Goal: Information Seeking & Learning: Find specific fact

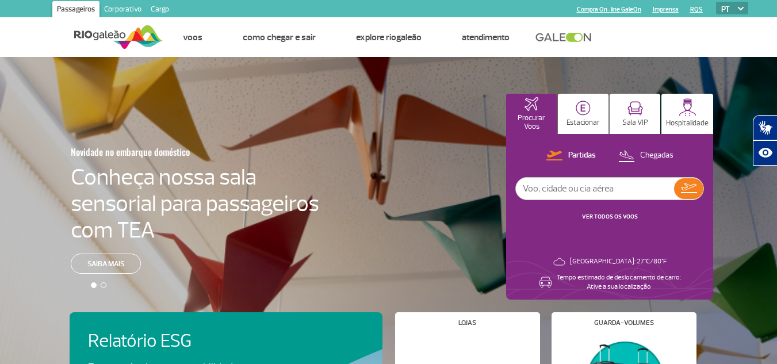
click at [129, 10] on link "Corporativo" at bounding box center [122, 10] width 47 height 18
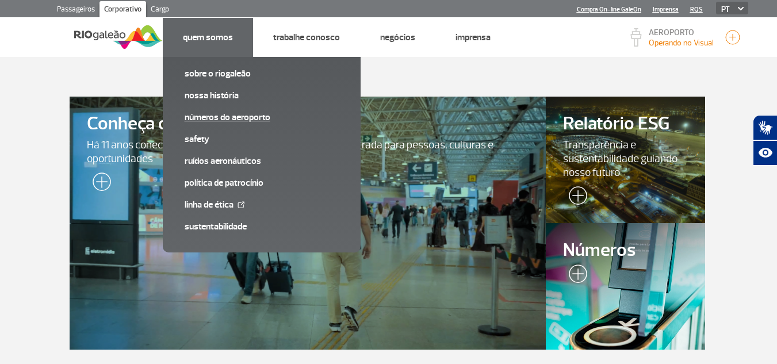
click at [214, 117] on link "Números do Aeroporto" at bounding box center [262, 117] width 154 height 13
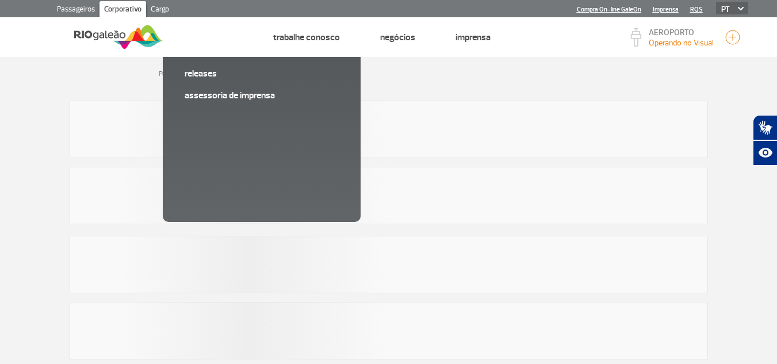
drag, startPoint x: 745, startPoint y: 6, endPoint x: 739, endPoint y: 14, distance: 9.1
click at [745, 7] on select "PT ENG ESP" at bounding box center [732, 8] width 32 height 13
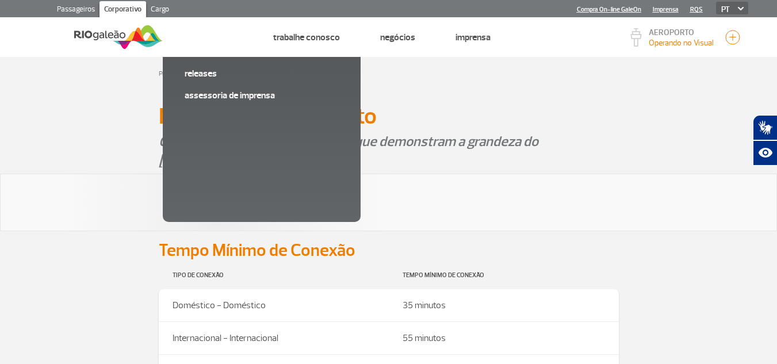
select select "en"
click at [716, 2] on select "PT ENG ESP" at bounding box center [732, 8] width 32 height 13
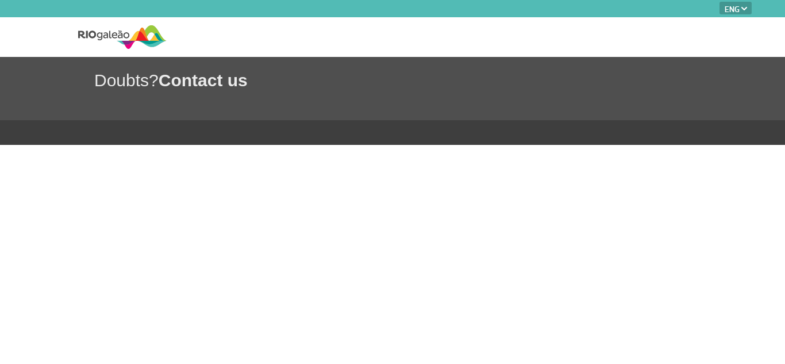
select select "en"
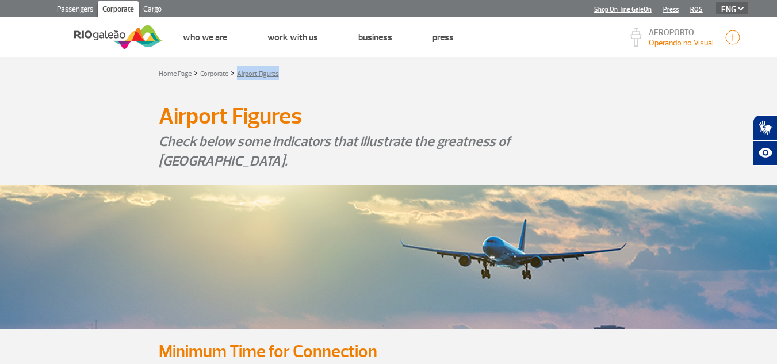
drag, startPoint x: 282, startPoint y: 77, endPoint x: 239, endPoint y: 78, distance: 43.7
click at [239, 78] on div "Home Page > Corporate > Airport Figures" at bounding box center [389, 73] width 460 height 14
copy link "Airport Figures"
